Goal: Task Accomplishment & Management: Manage account settings

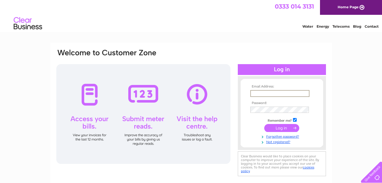
click at [266, 91] on input "text" at bounding box center [280, 93] width 59 height 7
type input "jackeymcfadden1@hotmail.com"
click at [288, 129] on input "submit" at bounding box center [282, 127] width 35 height 8
click at [283, 127] on input "submit" at bounding box center [282, 127] width 35 height 8
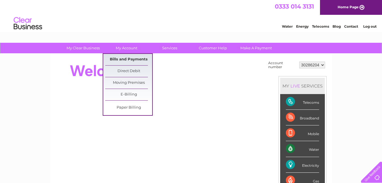
click at [131, 61] on link "Bills and Payments" at bounding box center [128, 59] width 47 height 11
